Goal: Feedback & Contribution: Contribute content

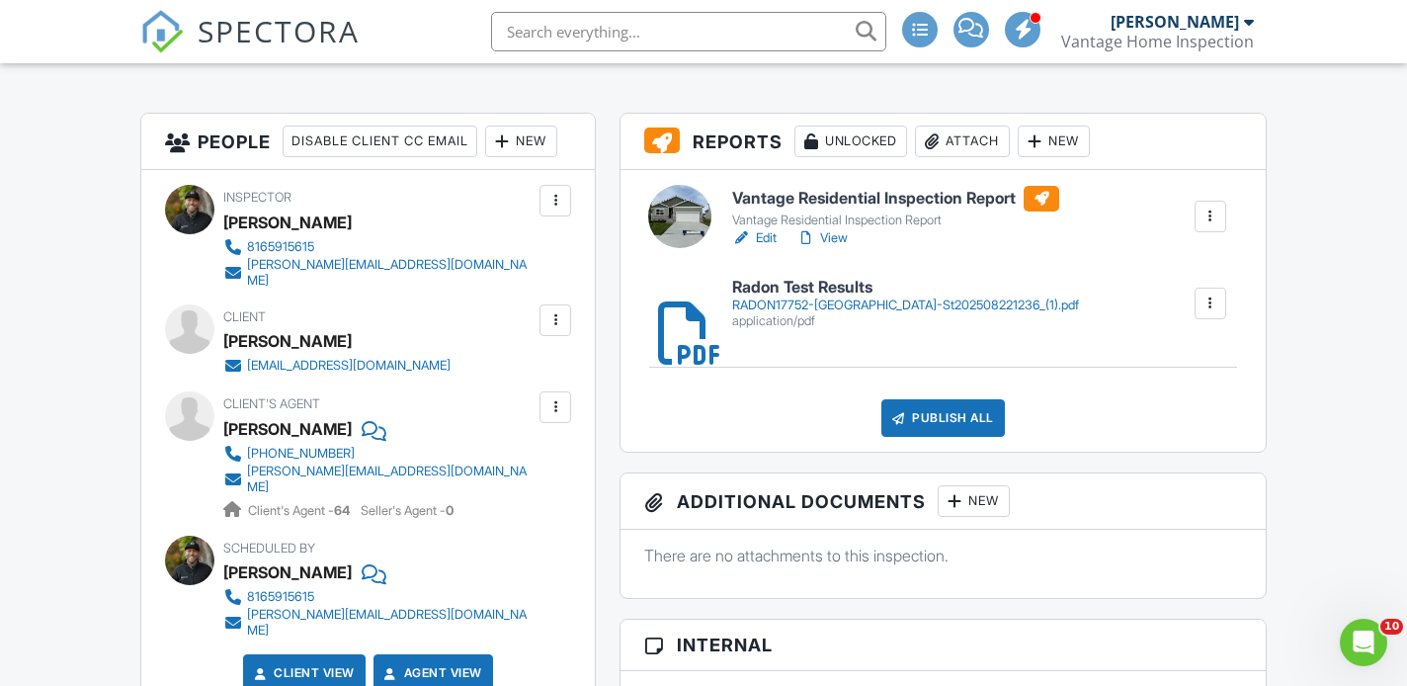
scroll to position [468, 0]
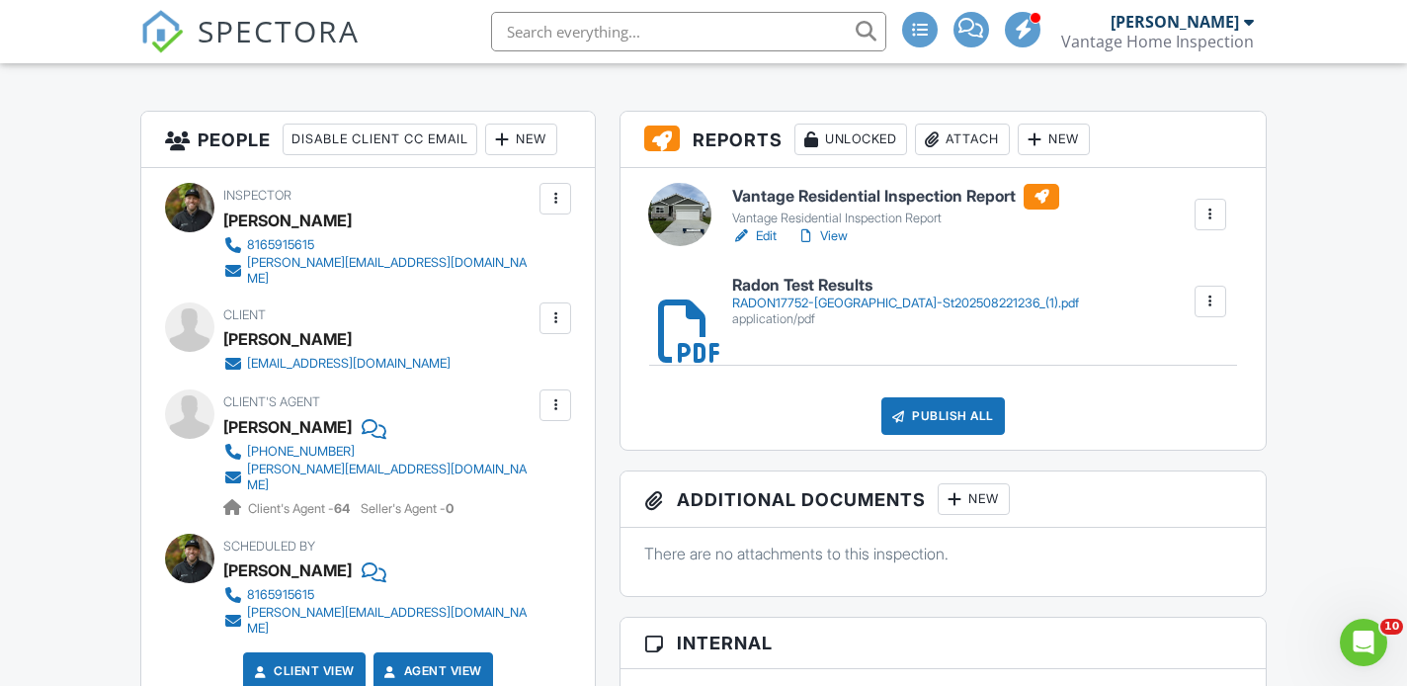
click at [765, 235] on link "Edit" at bounding box center [754, 236] width 44 height 20
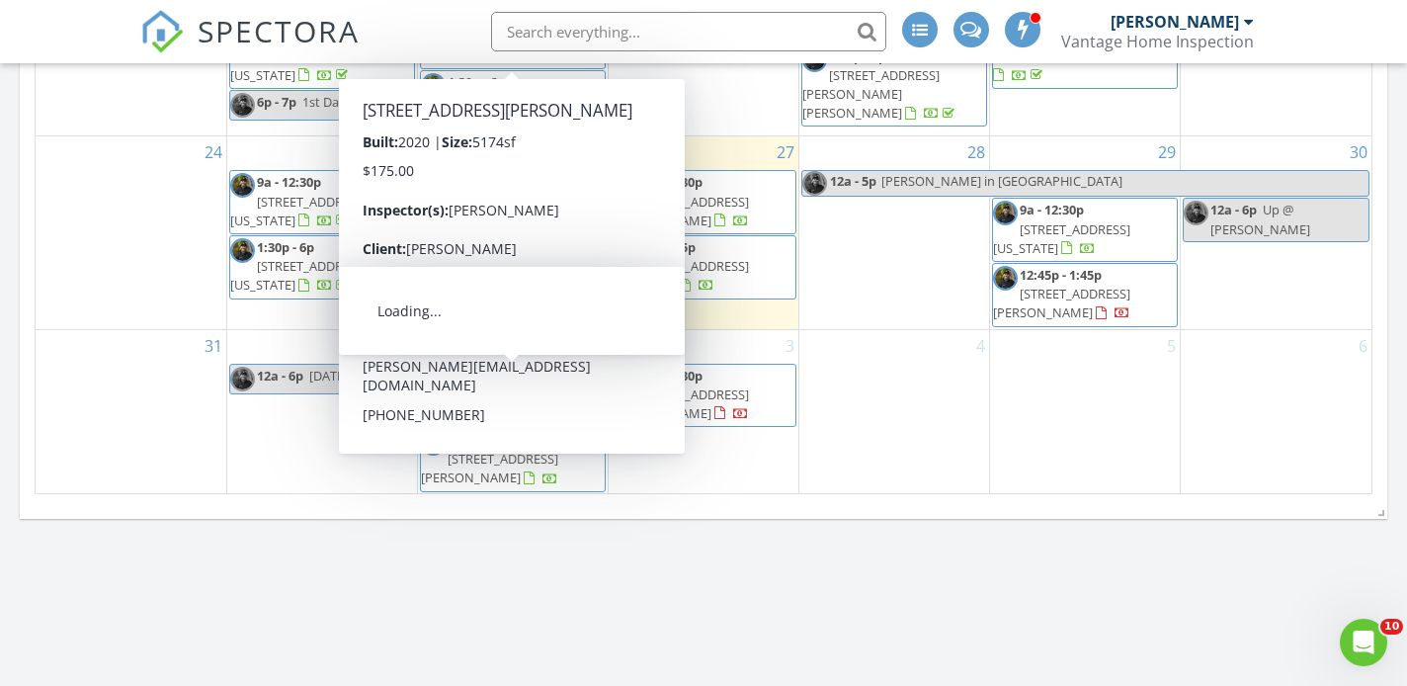
scroll to position [1283, 0]
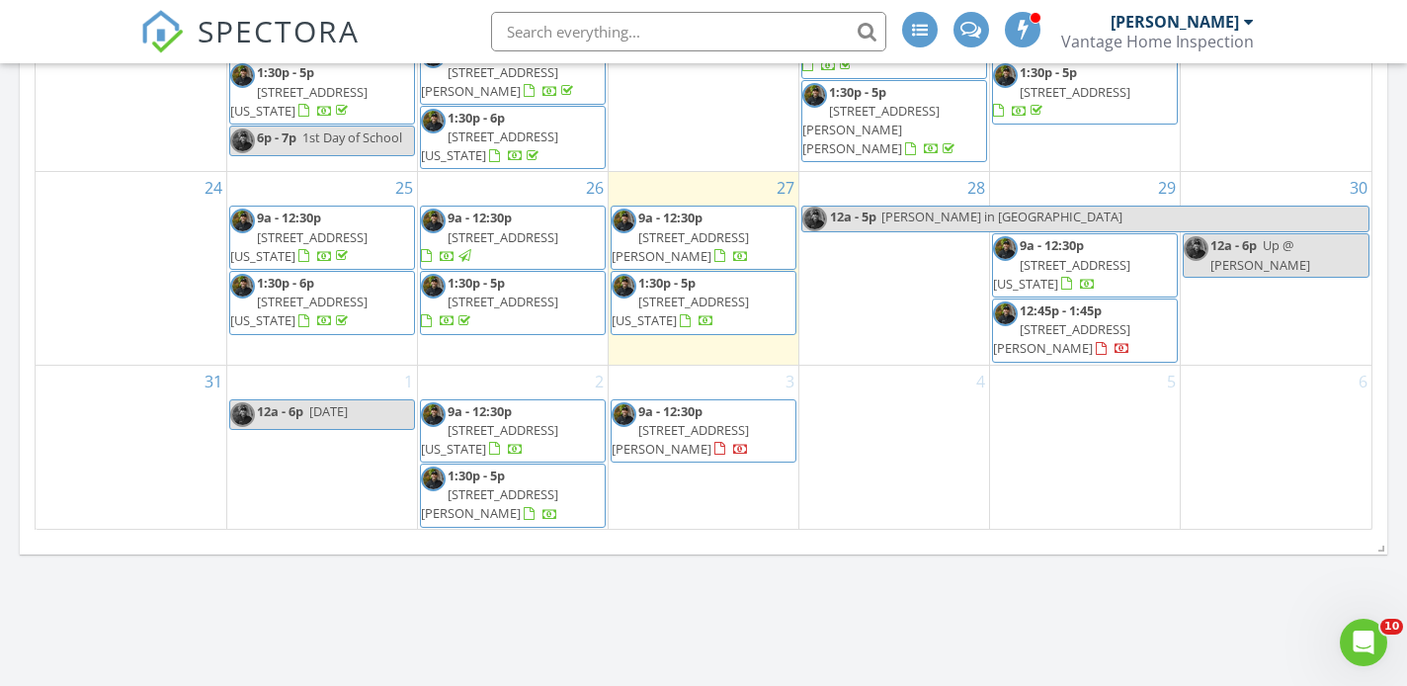
click at [517, 307] on span "2103 W 116th St, Leawood 66211" at bounding box center [503, 301] width 111 height 18
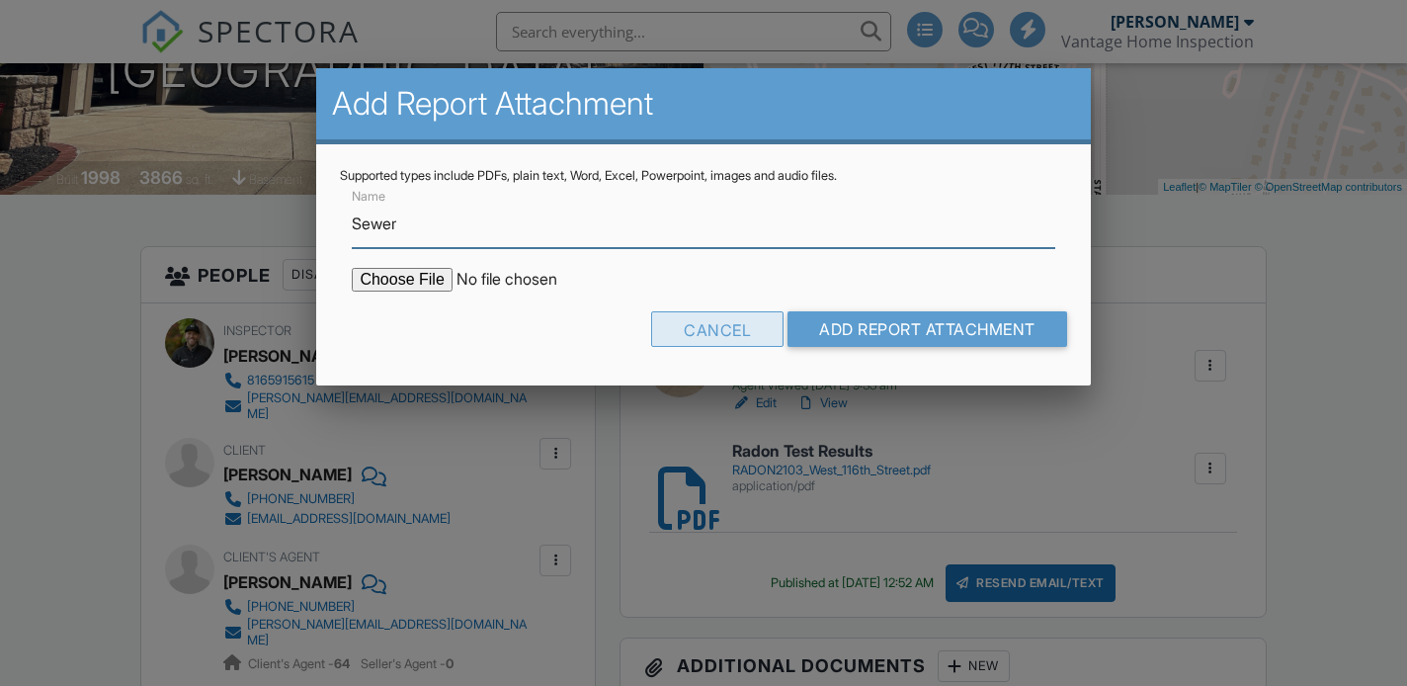
type input "Sewer Inspection Report"
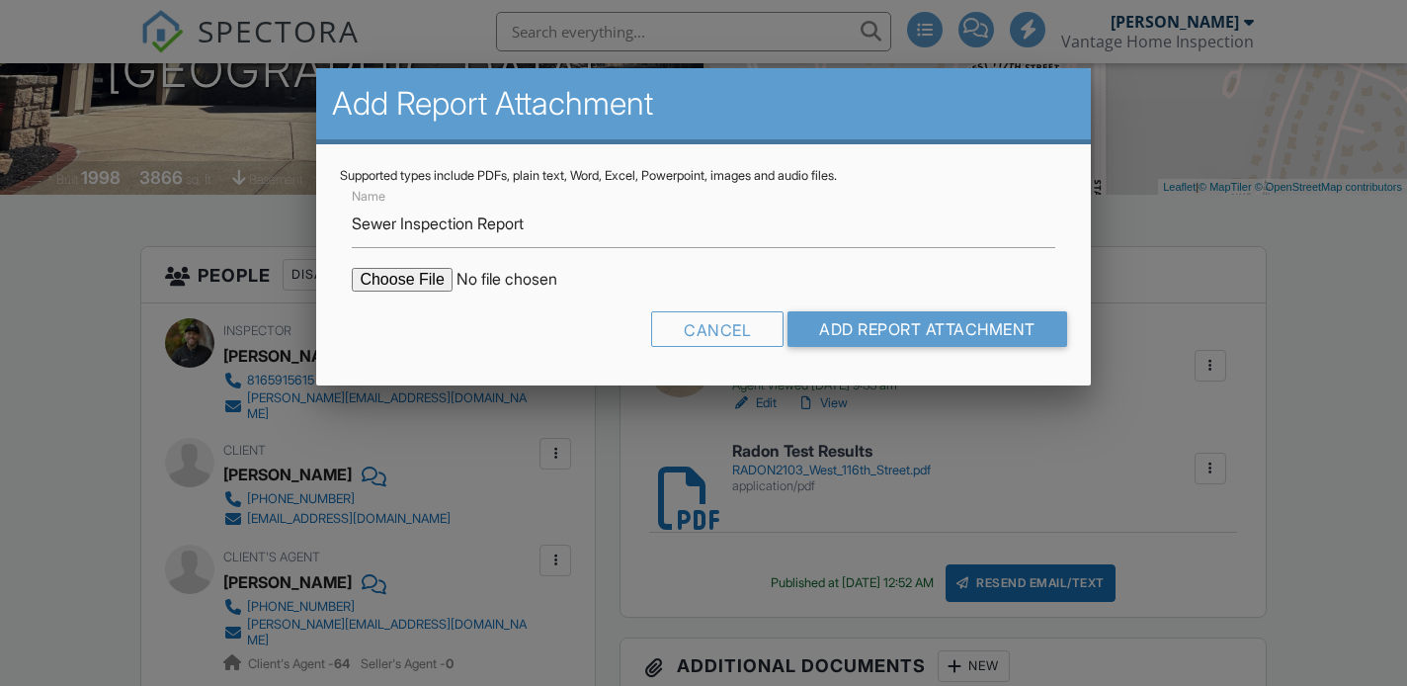
click at [435, 276] on input "file" at bounding box center [520, 280] width 336 height 24
type input "C:\fakepath\SEWER2103 W 116th St, Leawood, KS 66211. 8 26 25.pdf"
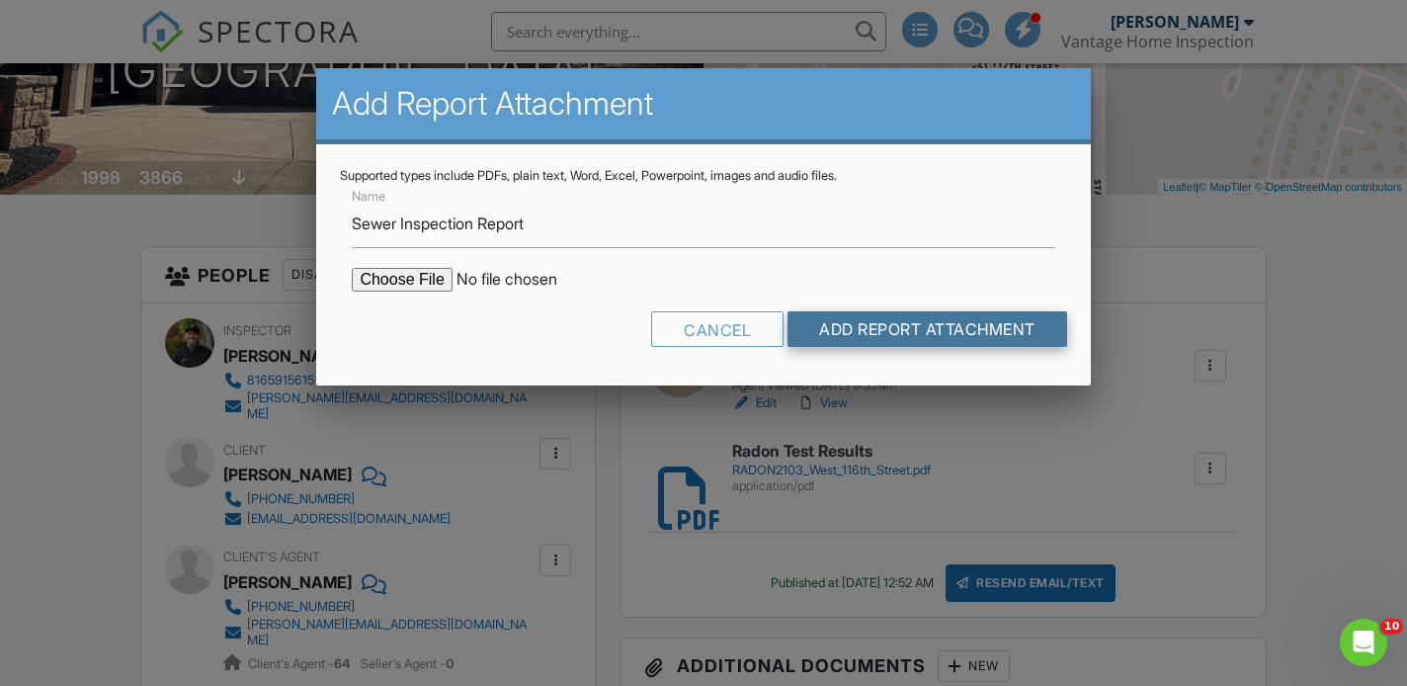
click at [941, 331] on input "Add Report Attachment" at bounding box center [927, 329] width 280 height 36
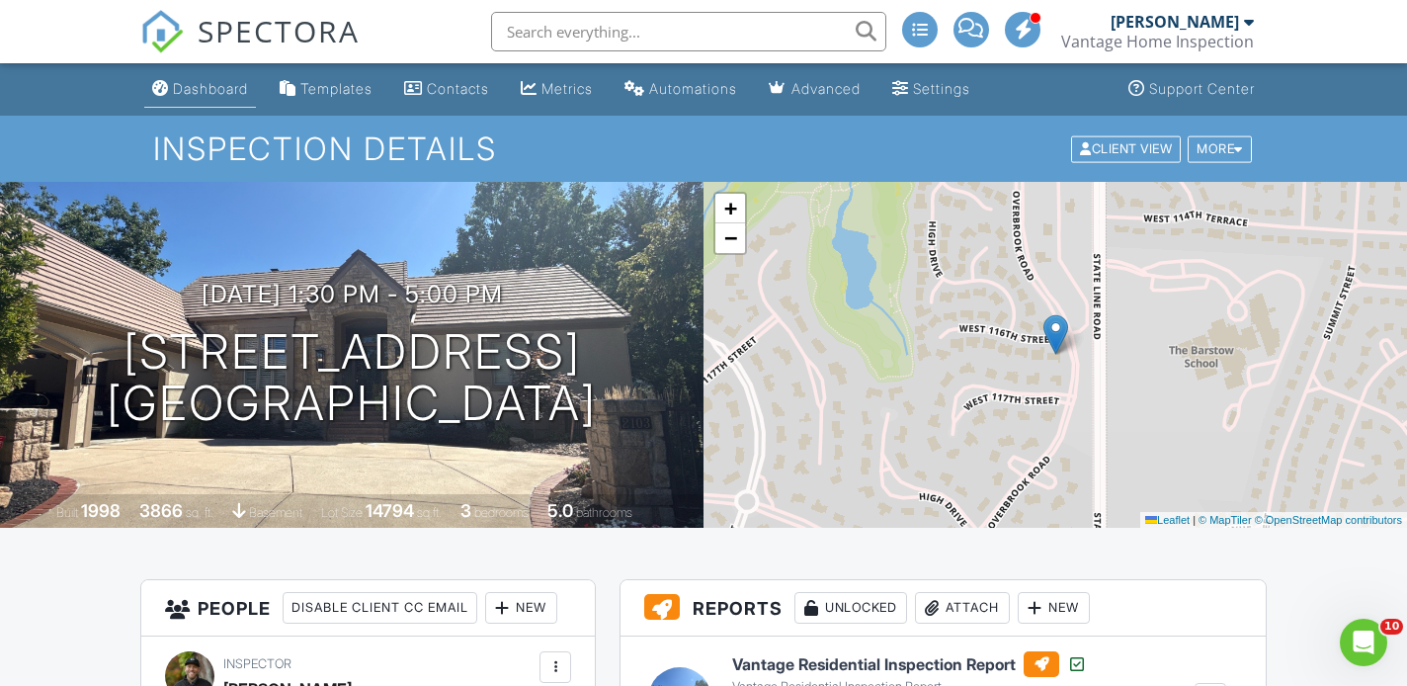
click at [215, 95] on div "Dashboard" at bounding box center [210, 88] width 75 height 17
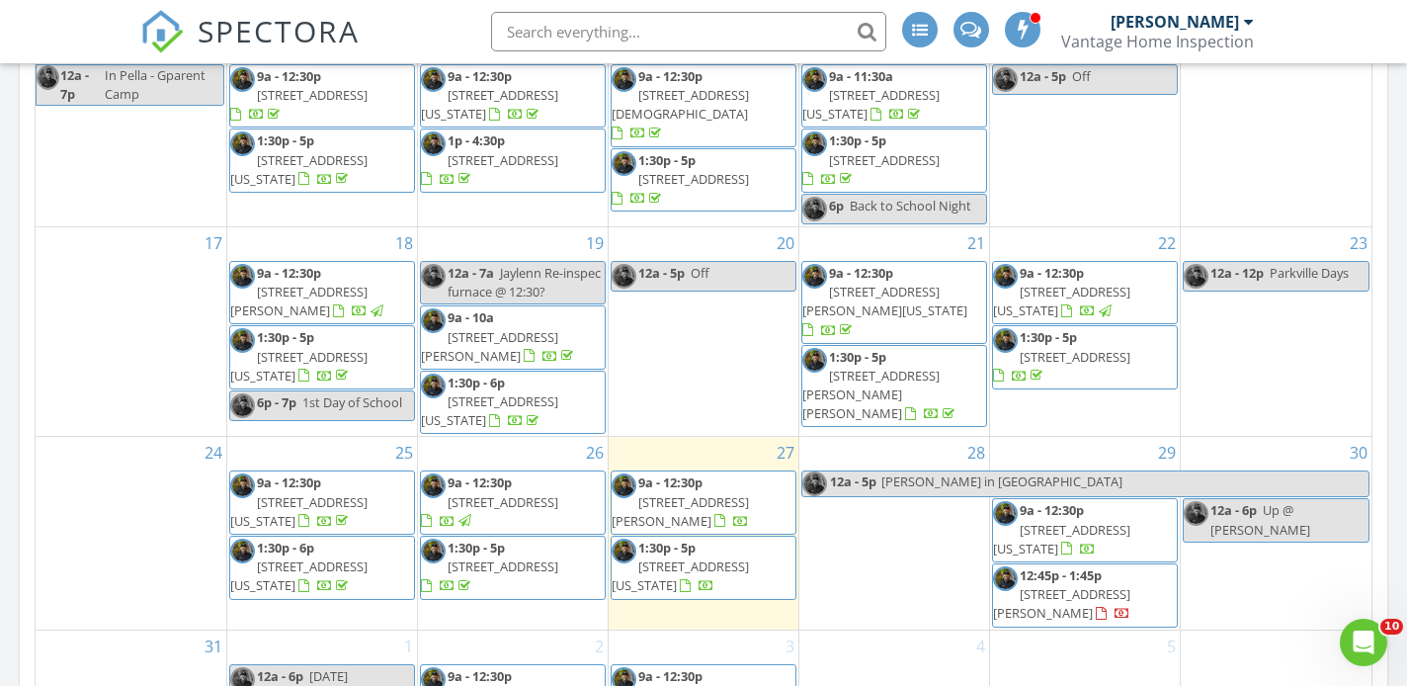
scroll to position [319, 0]
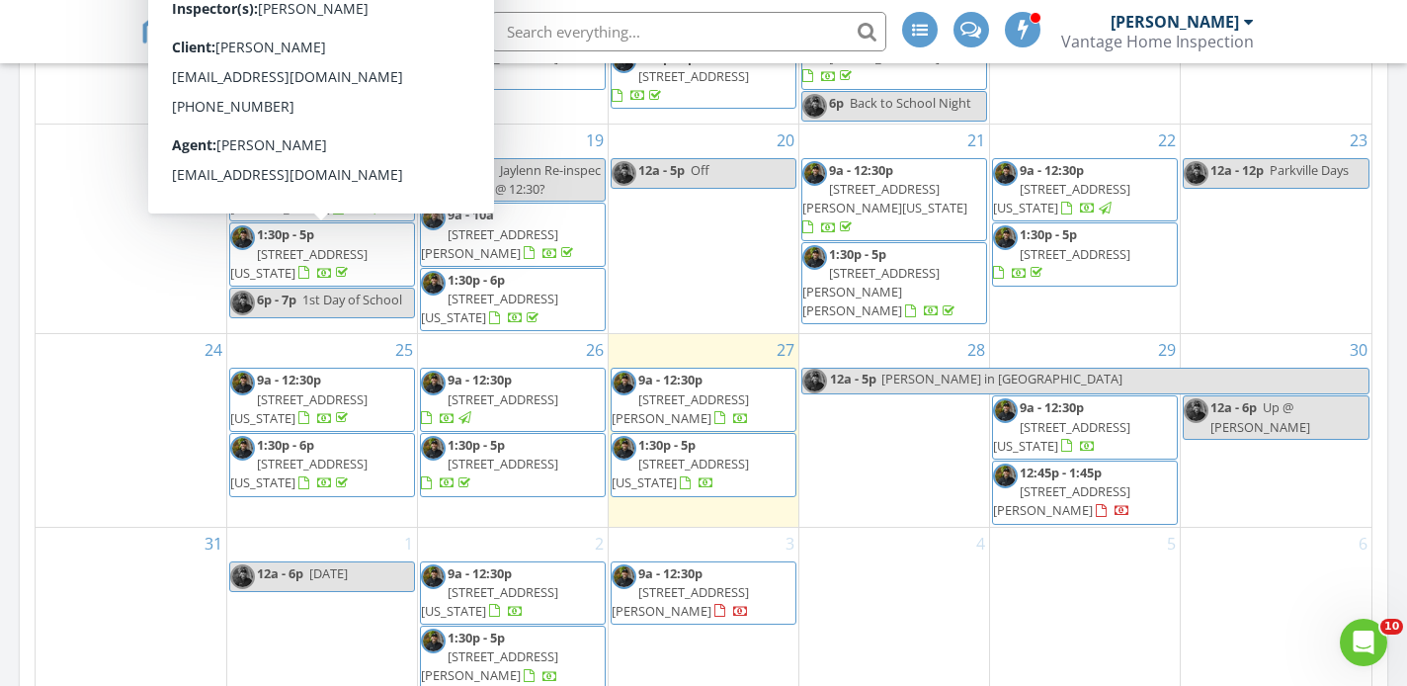
click at [329, 249] on span "8405 E 116 St, Kansas City 64134" at bounding box center [298, 263] width 137 height 37
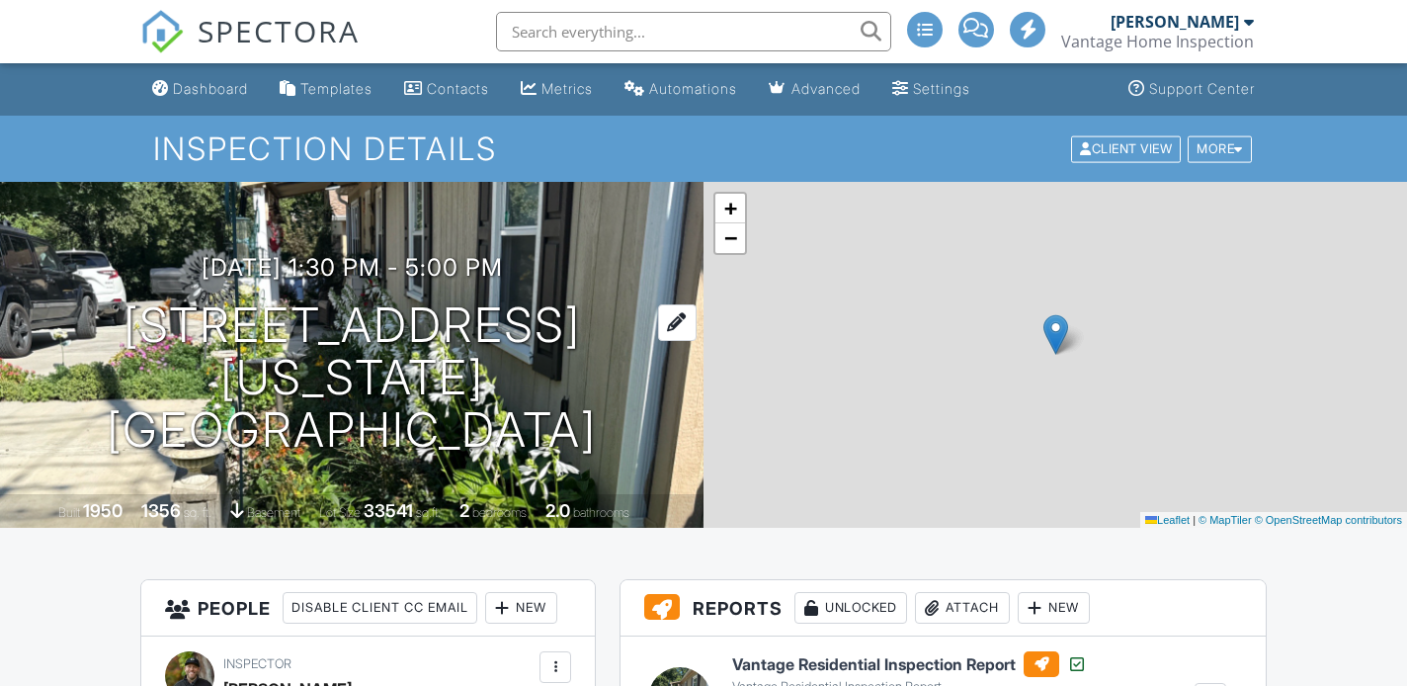
click at [309, 374] on h1 "8405 E 116 St Kansas City, MO 64134" at bounding box center [352, 377] width 640 height 156
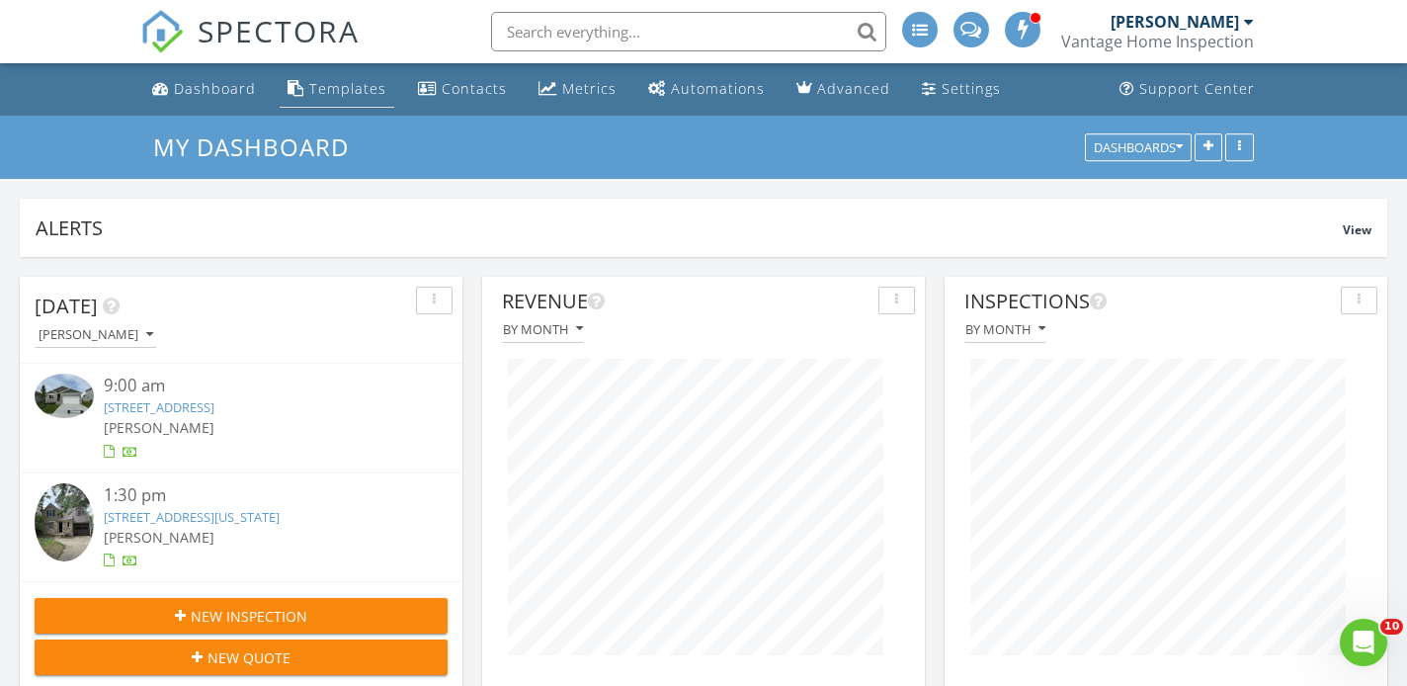
click at [348, 87] on div "Templates" at bounding box center [347, 88] width 77 height 19
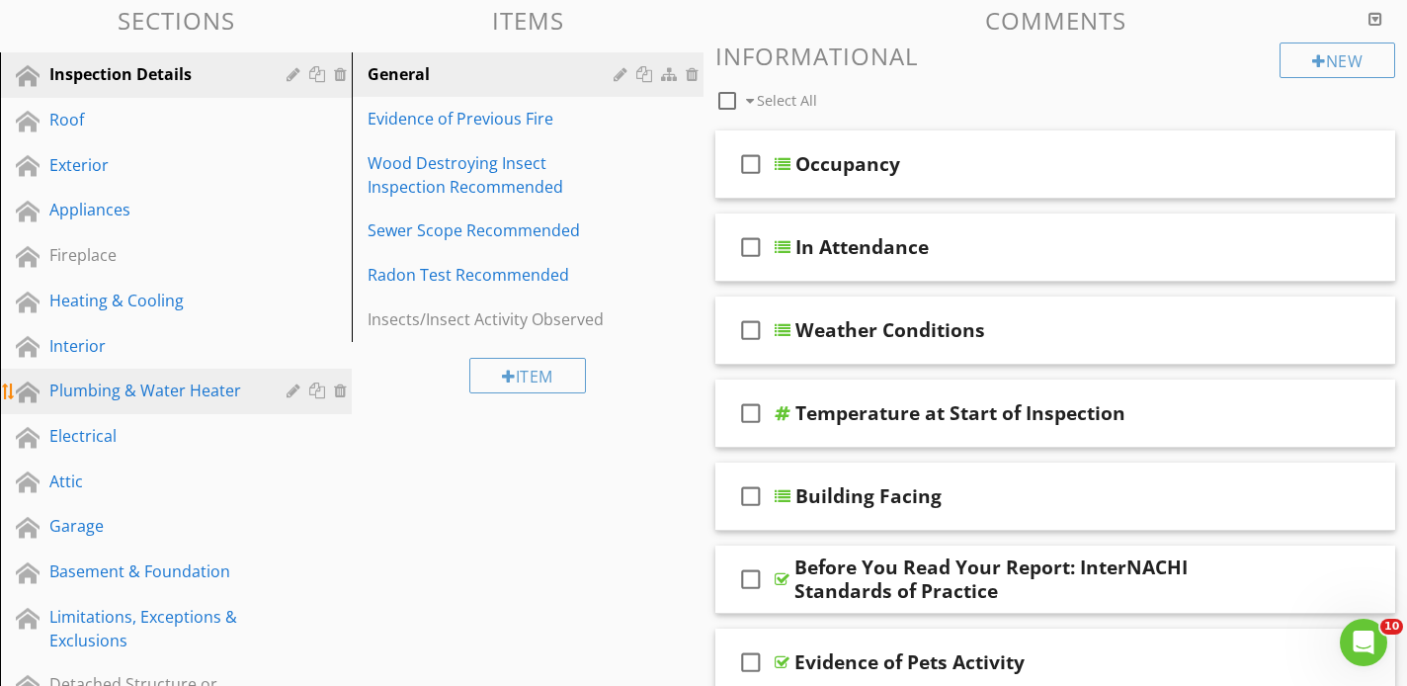
scroll to position [198, 0]
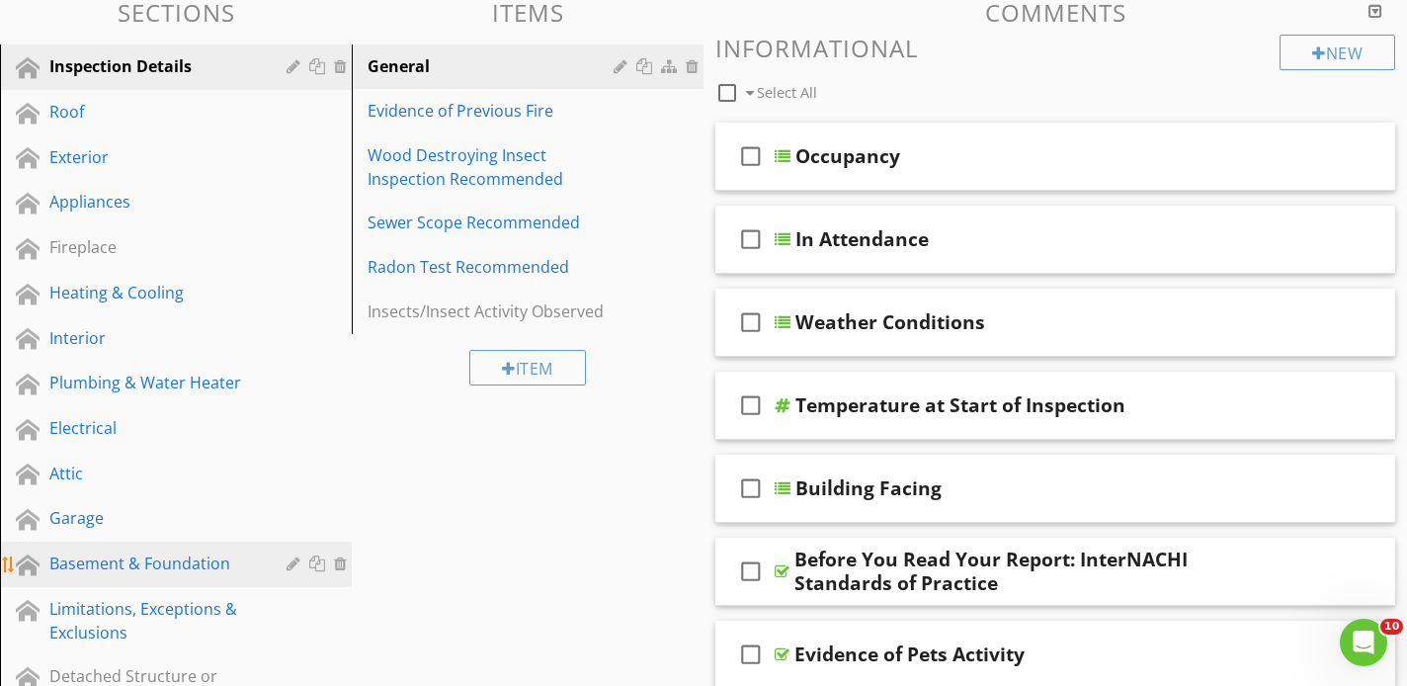
click at [156, 567] on div "Basement & Foundation" at bounding box center [153, 563] width 208 height 24
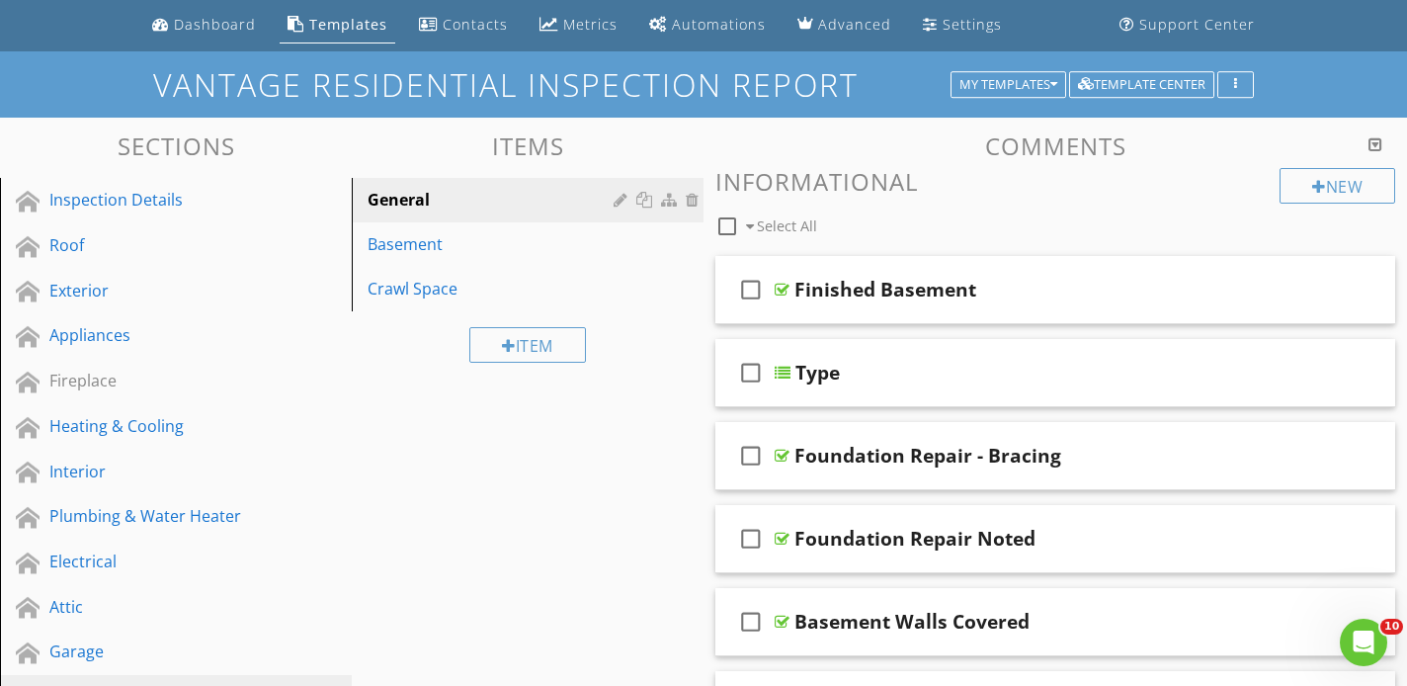
scroll to position [51, 0]
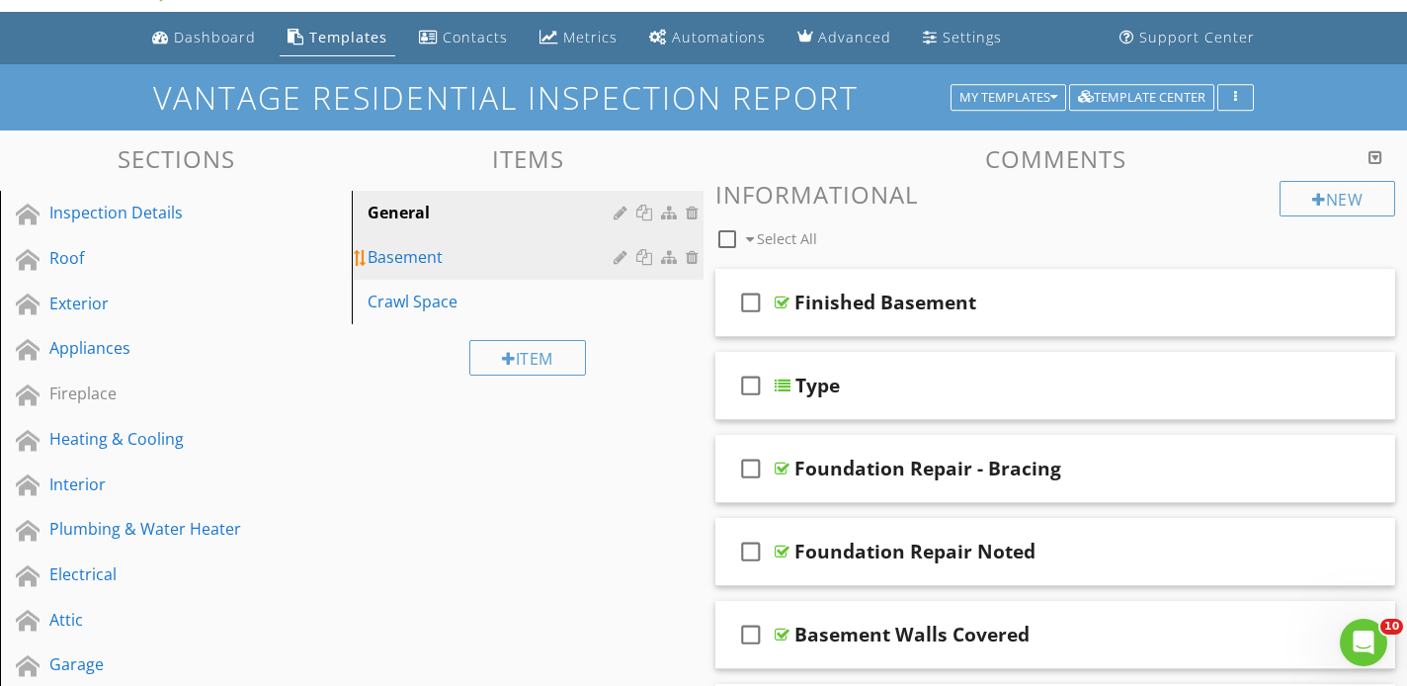
click at [514, 268] on div "Basement" at bounding box center [494, 257] width 252 height 24
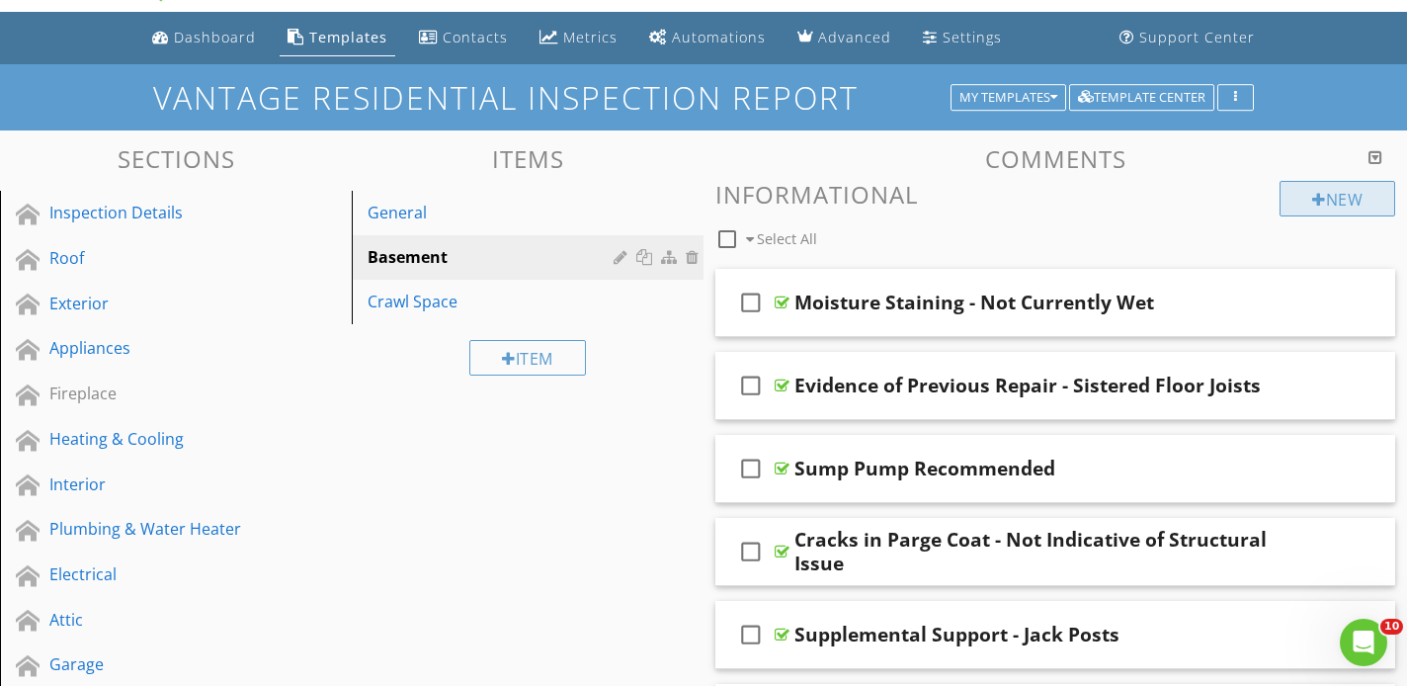
click at [1343, 204] on div "New" at bounding box center [1337, 199] width 116 height 36
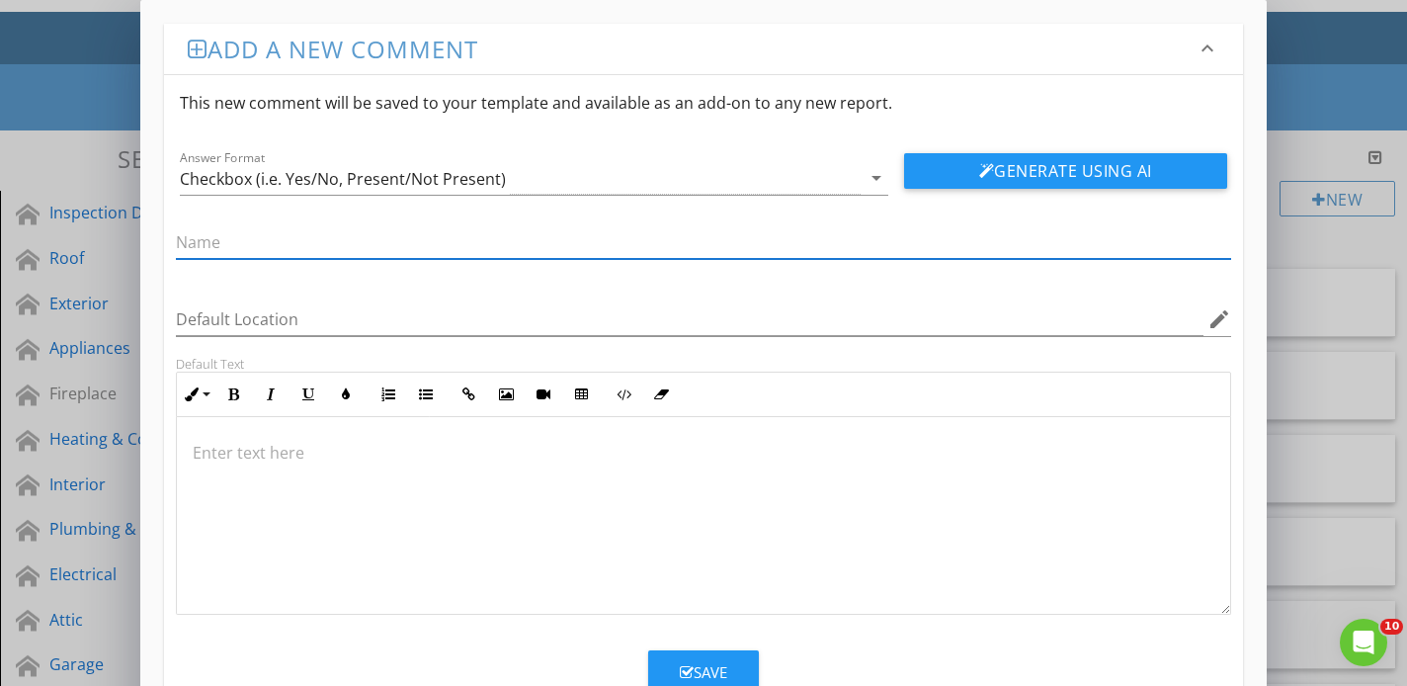
click at [402, 473] on div at bounding box center [703, 516] width 1052 height 198
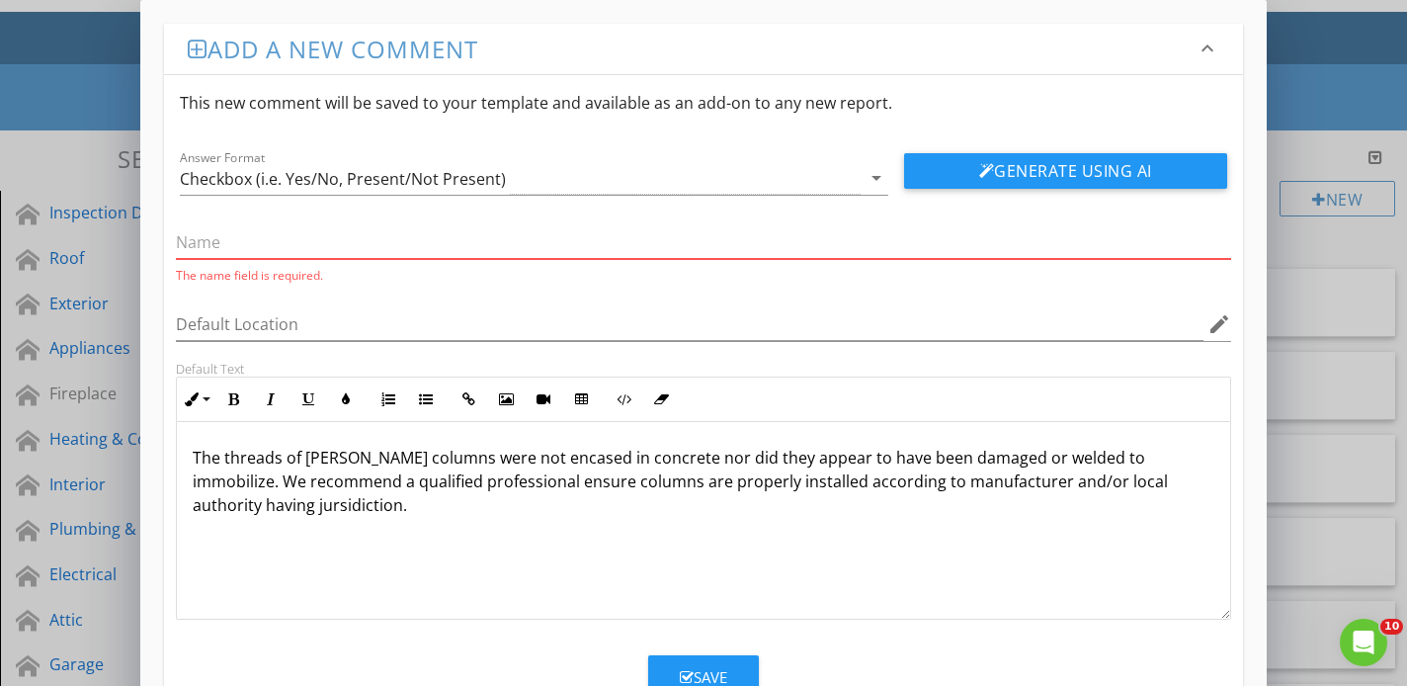
click at [296, 250] on input "text" at bounding box center [703, 242] width 1054 height 33
type input "S"
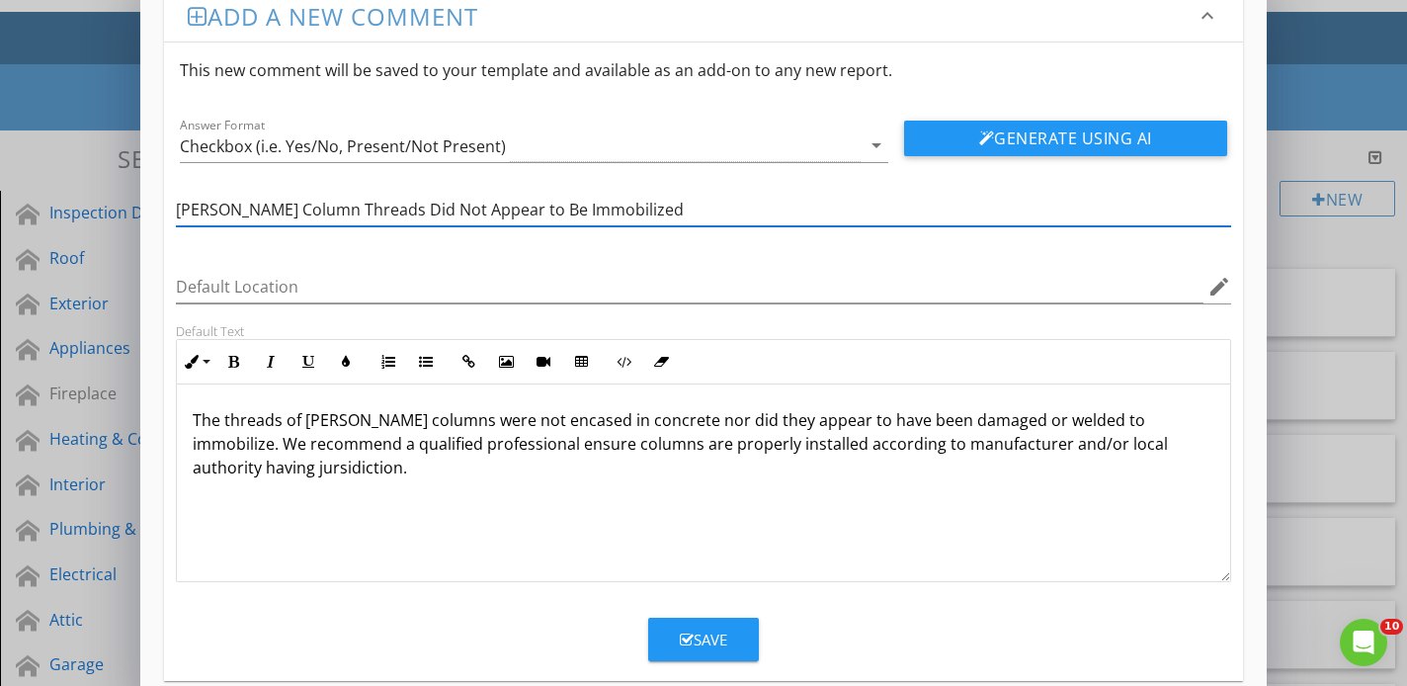
scroll to position [63, 0]
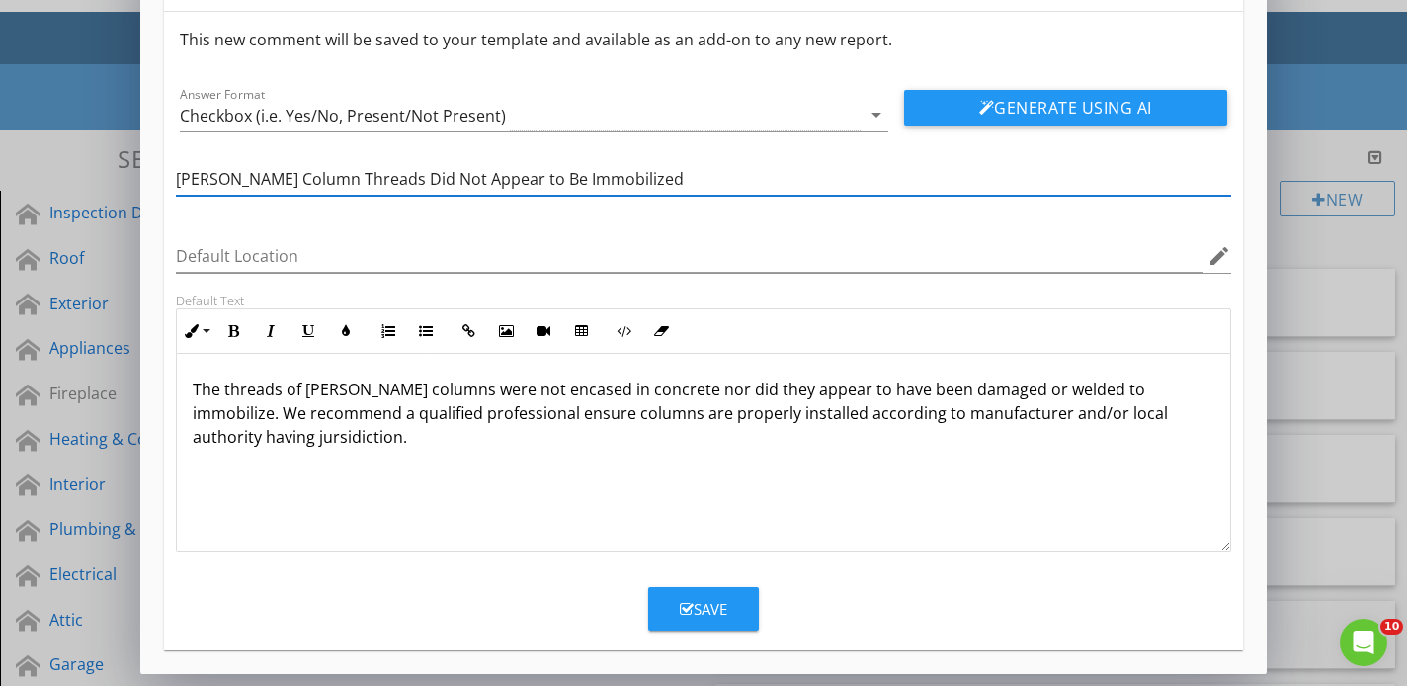
type input "Lally Column Threads Did Not Appear to Be Immobilized"
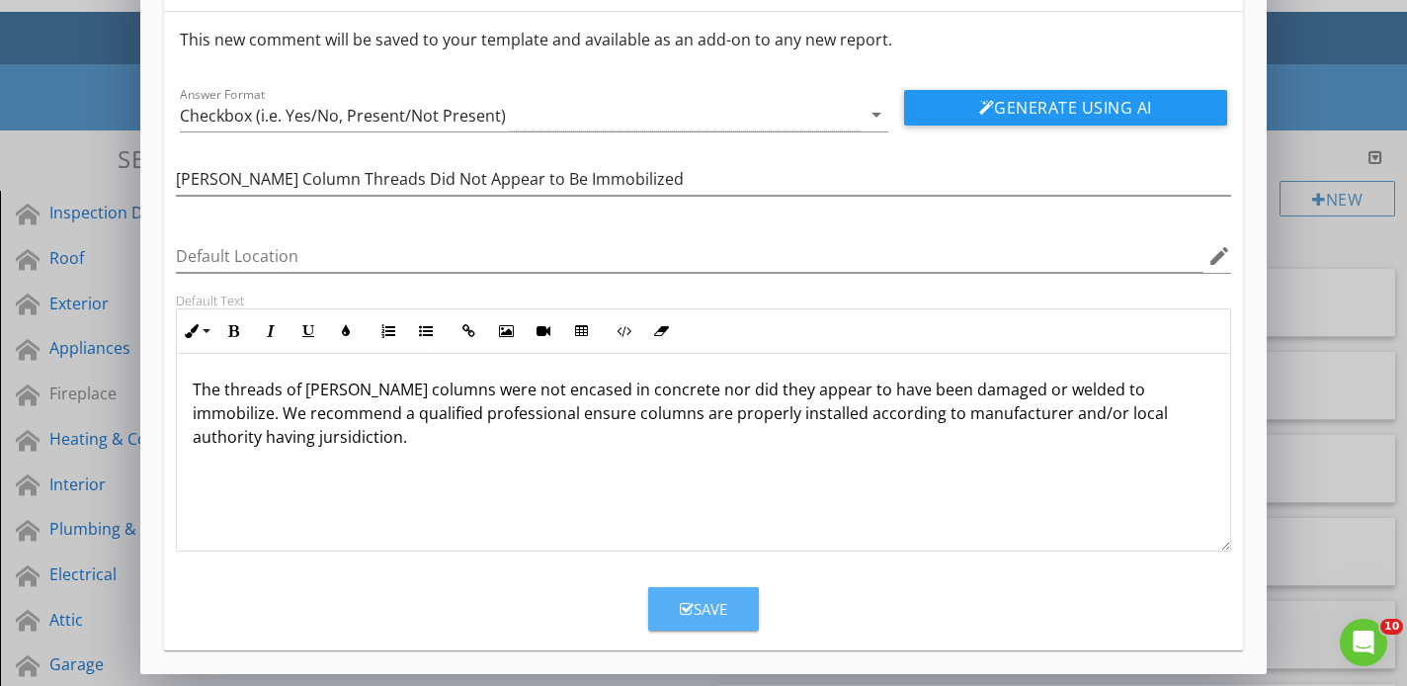
click at [737, 596] on button "Save" at bounding box center [703, 608] width 111 height 43
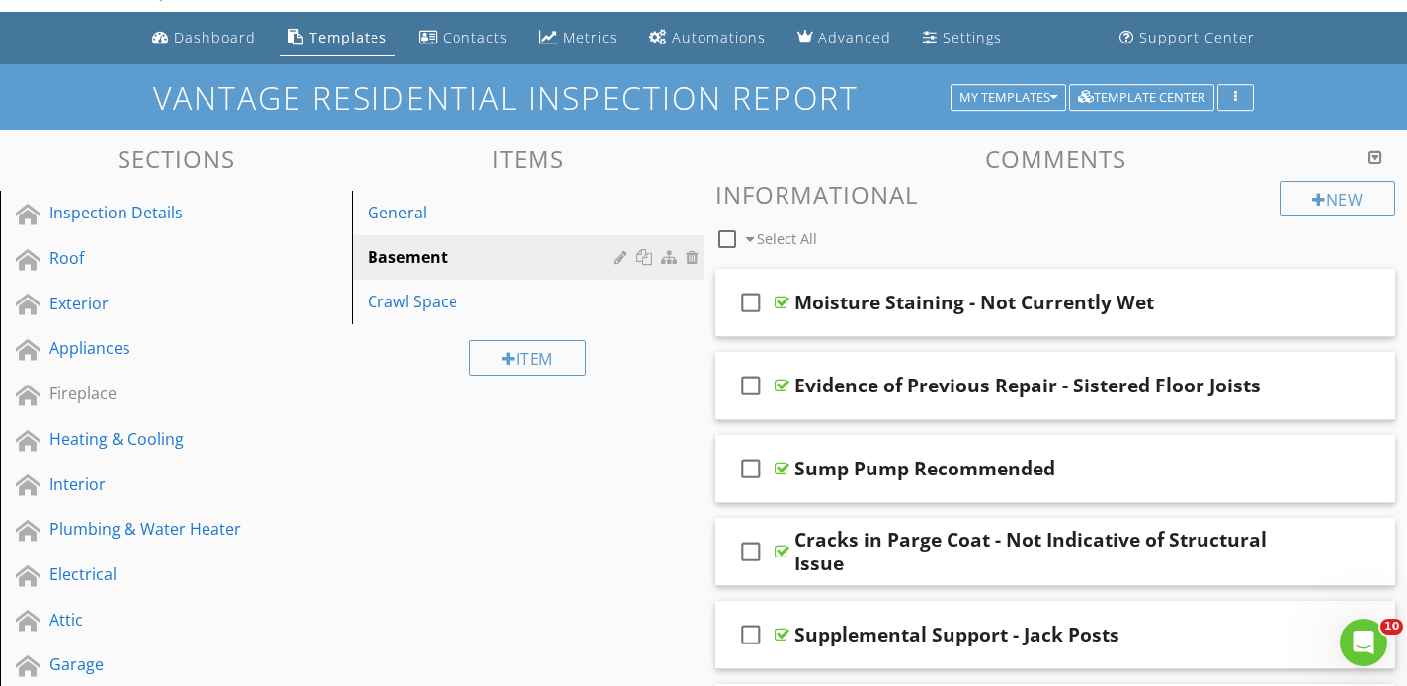
scroll to position [0, 0]
click at [204, 40] on div "Dashboard" at bounding box center [215, 37] width 82 height 19
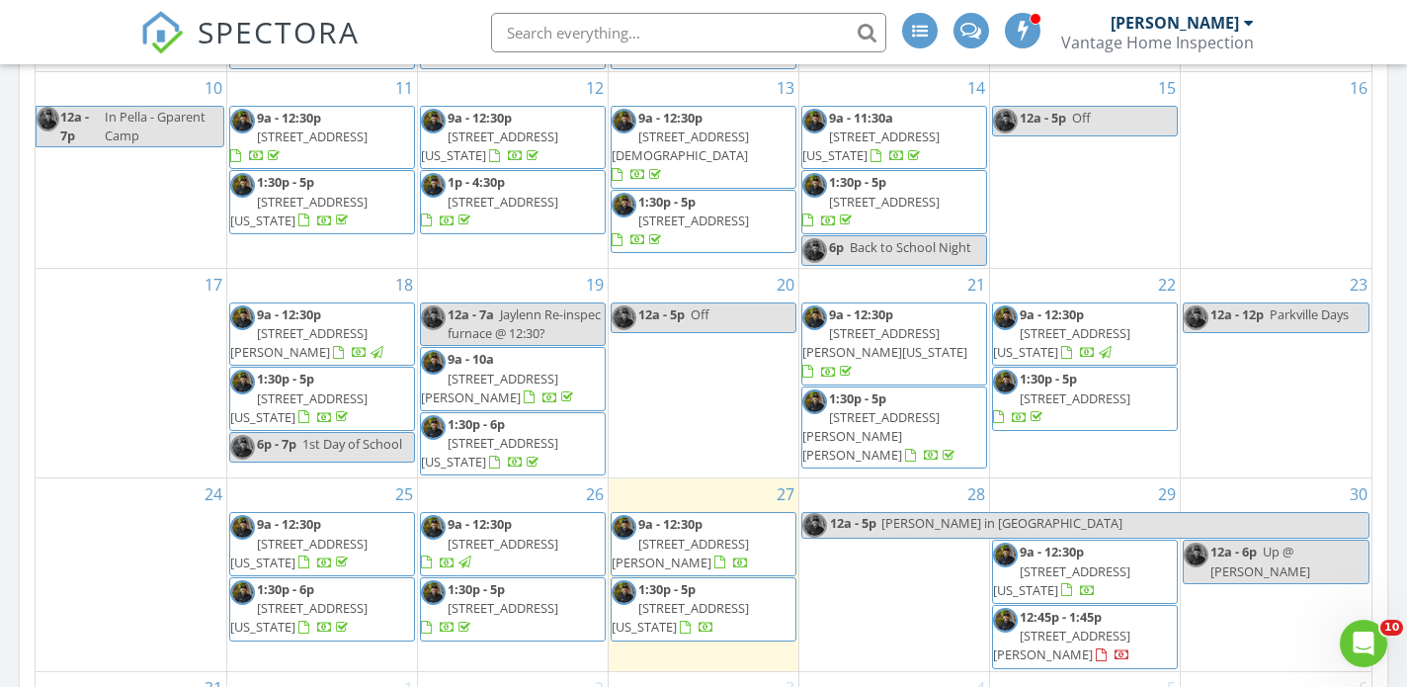
scroll to position [319, 0]
